Goal: Navigation & Orientation: Find specific page/section

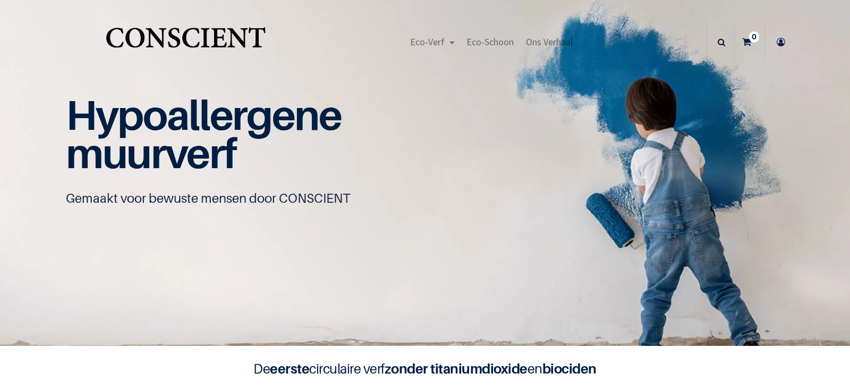
scroll to position [1, 0]
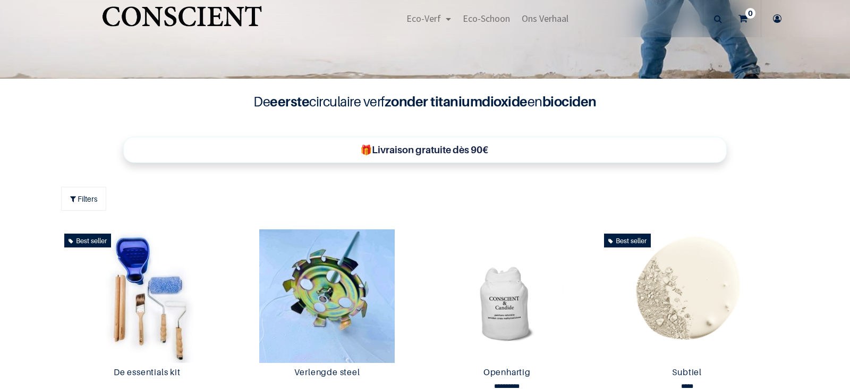
scroll to position [266, 0]
click at [484, 18] on span "Eco-Schoon" at bounding box center [486, 18] width 47 height 12
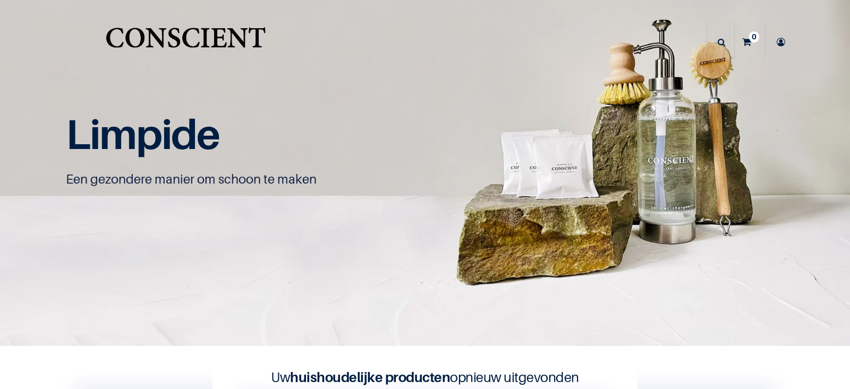
scroll to position [1, 0]
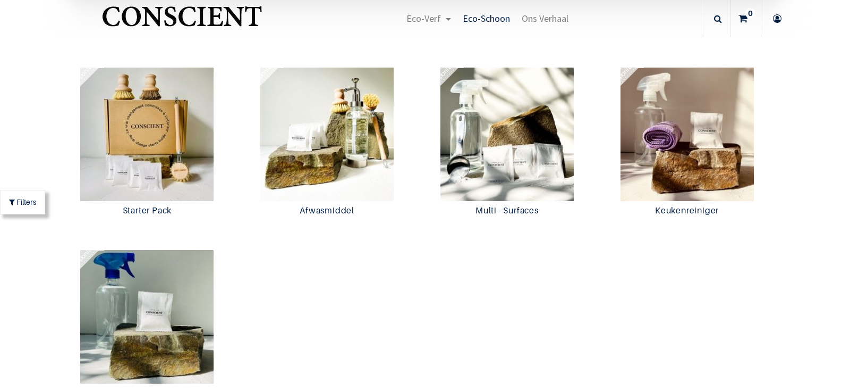
scroll to position [798, 0]
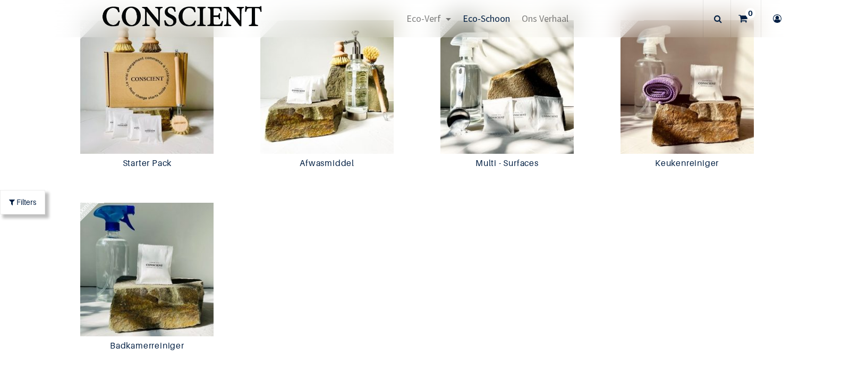
click at [476, 100] on img at bounding box center [507, 86] width 175 height 133
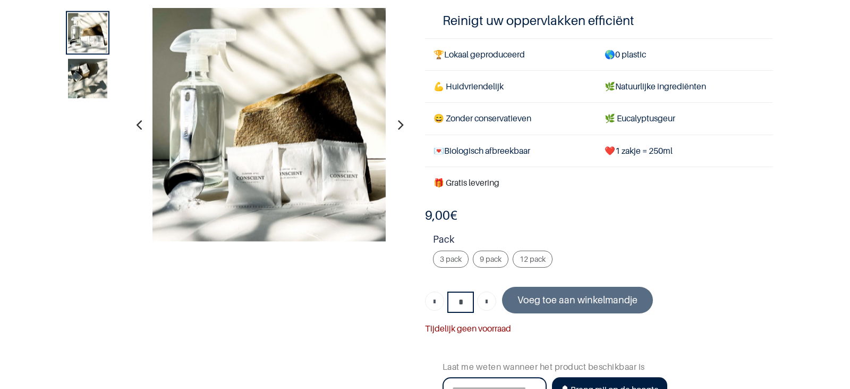
scroll to position [106, 0]
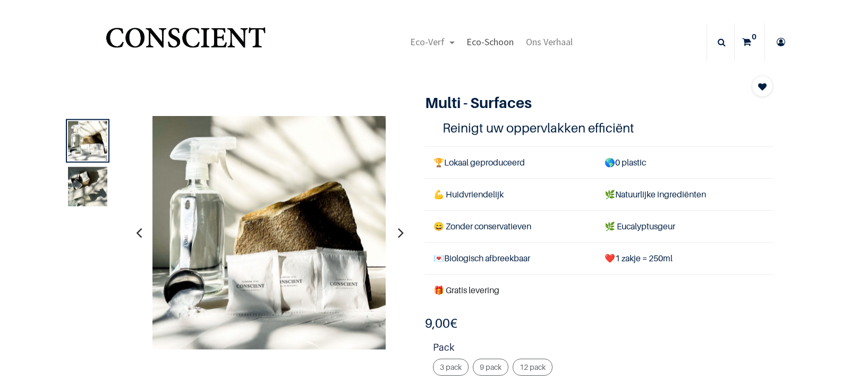
click at [483, 44] on span "Eco-Schoon" at bounding box center [490, 42] width 47 height 12
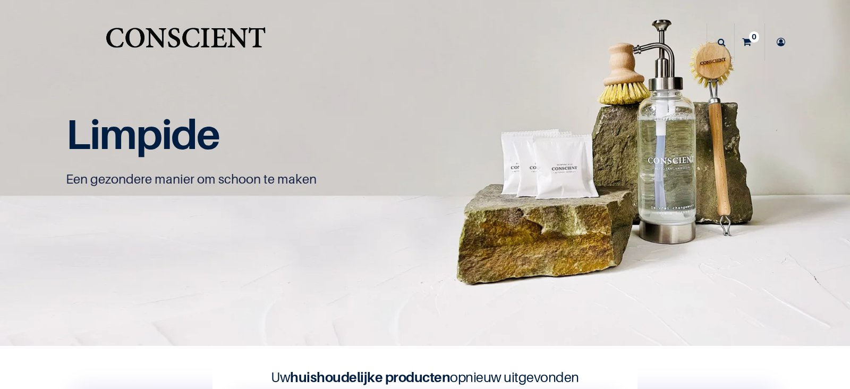
scroll to position [1, 0]
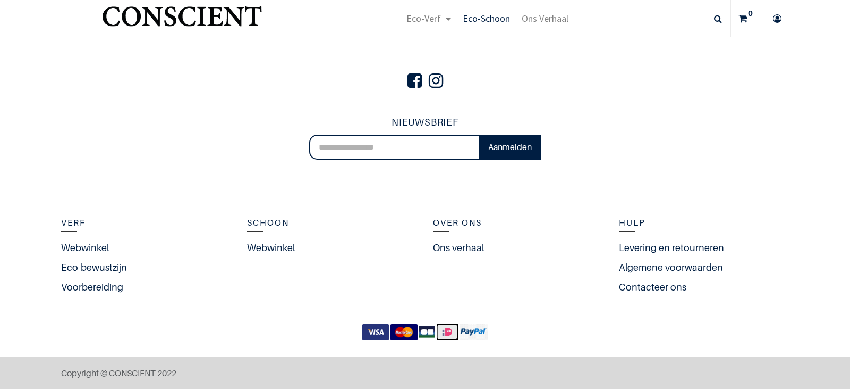
scroll to position [2651, 0]
